Goal: Download file/media

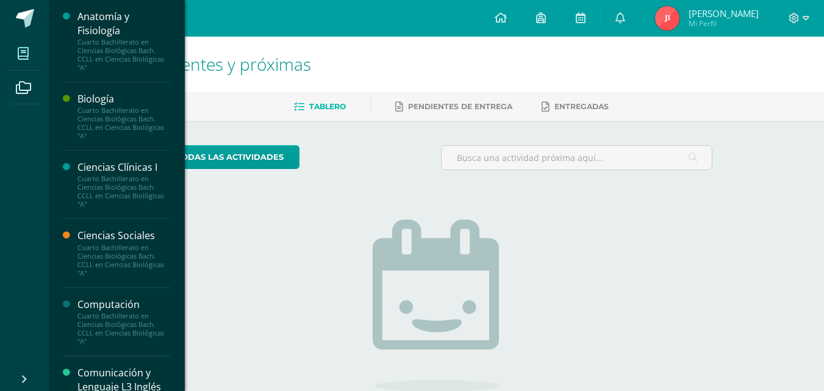
click at [21, 63] on span at bounding box center [23, 53] width 27 height 27
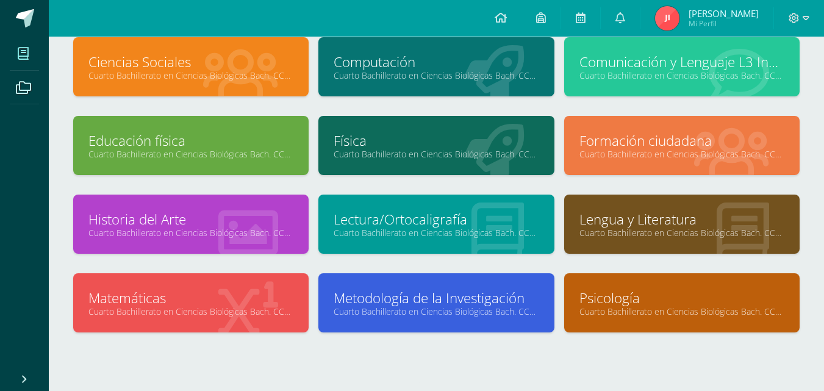
scroll to position [173, 0]
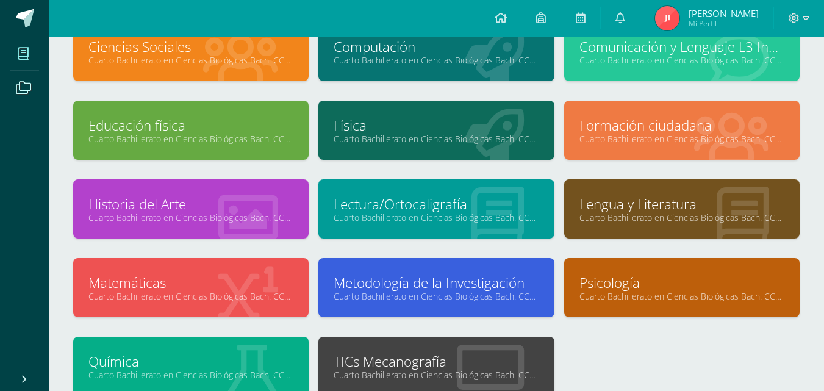
click at [474, 281] on link "Metodología de la Investigación" at bounding box center [436, 282] width 205 height 19
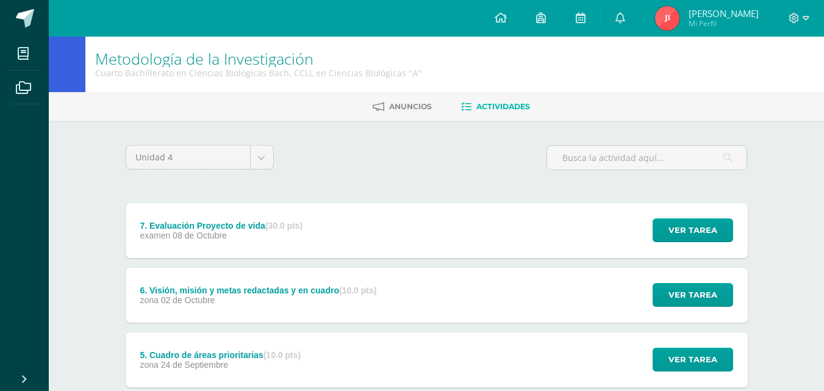
click at [383, 247] on div "7. Evaluación Proyecto de vida (30.0 pts) examen 08 de Octubre Ver tarea 7. Eva…" at bounding box center [437, 230] width 622 height 55
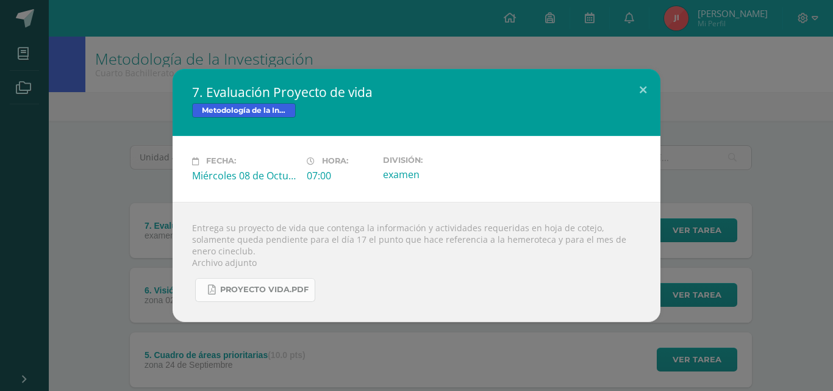
click at [287, 278] on link "proyecto vida.pdf" at bounding box center [255, 290] width 120 height 24
